Goal: Find specific page/section: Find specific page/section

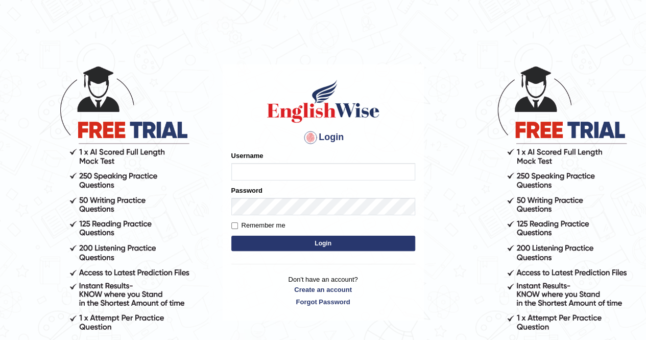
type input "Nomz1986"
click at [315, 247] on button "Login" at bounding box center [323, 242] width 184 height 15
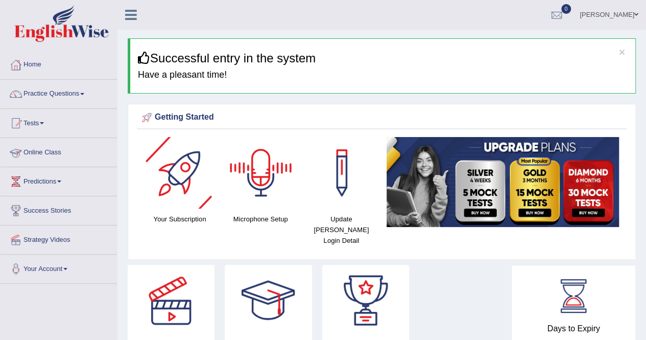
click at [37, 150] on link "Online Class" at bounding box center [59, 151] width 116 height 26
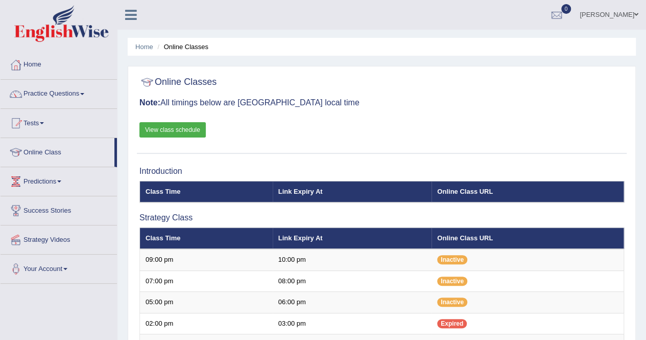
click at [294, 237] on th "Link Expiry At" at bounding box center [352, 237] width 159 height 21
